Goal: Check status: Check status

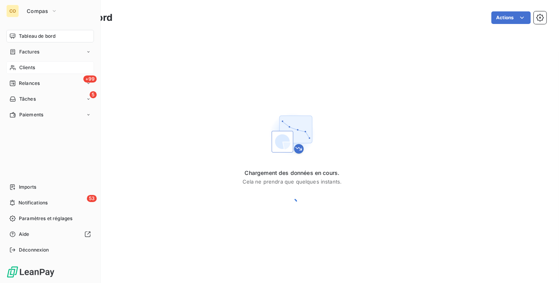
click at [30, 66] on span "Clients" at bounding box center [27, 67] width 16 height 7
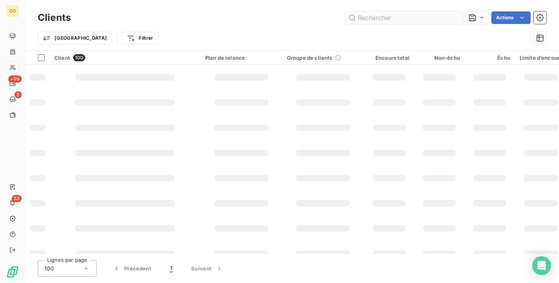
click at [404, 17] on input "text" at bounding box center [404, 17] width 118 height 13
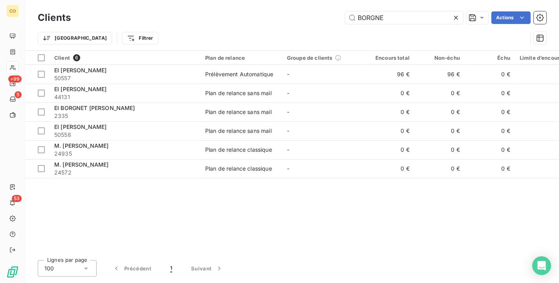
drag, startPoint x: 410, startPoint y: 14, endPoint x: 295, endPoint y: 7, distance: 115.1
click at [295, 7] on div "Clients BORGNE Actions Trier Filtrer" at bounding box center [292, 25] width 534 height 50
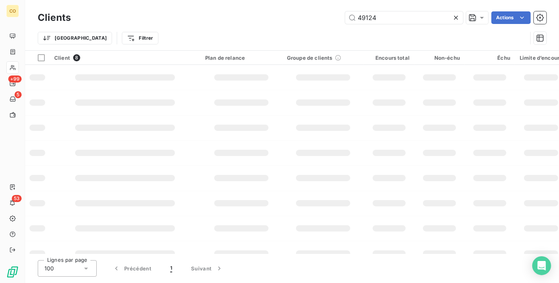
type input "49124"
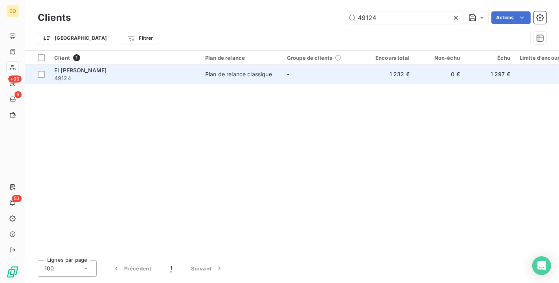
click at [252, 75] on div "Plan de relance classique" at bounding box center [238, 74] width 67 height 8
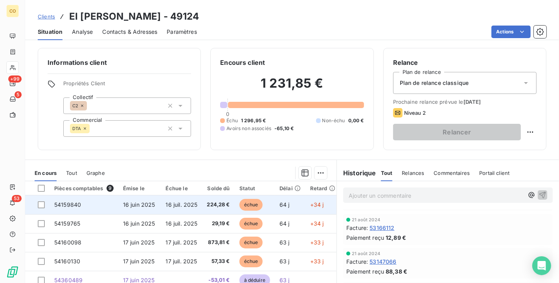
click at [85, 206] on td "54159840" at bounding box center [84, 204] width 69 height 19
